Goal: Task Accomplishment & Management: Manage account settings

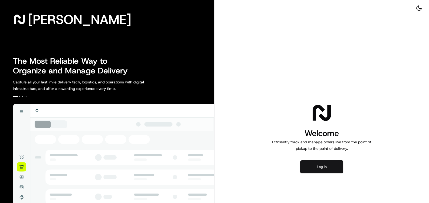
click at [329, 168] on button "Log in" at bounding box center [321, 166] width 43 height 13
click at [323, 164] on button "Log in" at bounding box center [321, 166] width 43 height 13
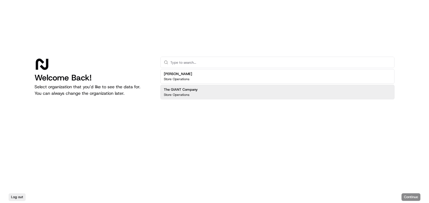
click at [191, 93] on div "Store Operations" at bounding box center [181, 94] width 34 height 4
click at [191, 94] on div "Store Operations" at bounding box center [181, 94] width 34 height 4
click at [195, 96] on div "Store Operations" at bounding box center [181, 94] width 34 height 4
click at [409, 191] on div "Log out Continue" at bounding box center [214, 197] width 429 height 12
click at [409, 195] on button "Continue" at bounding box center [411, 197] width 19 height 8
